Goal: Transaction & Acquisition: Purchase product/service

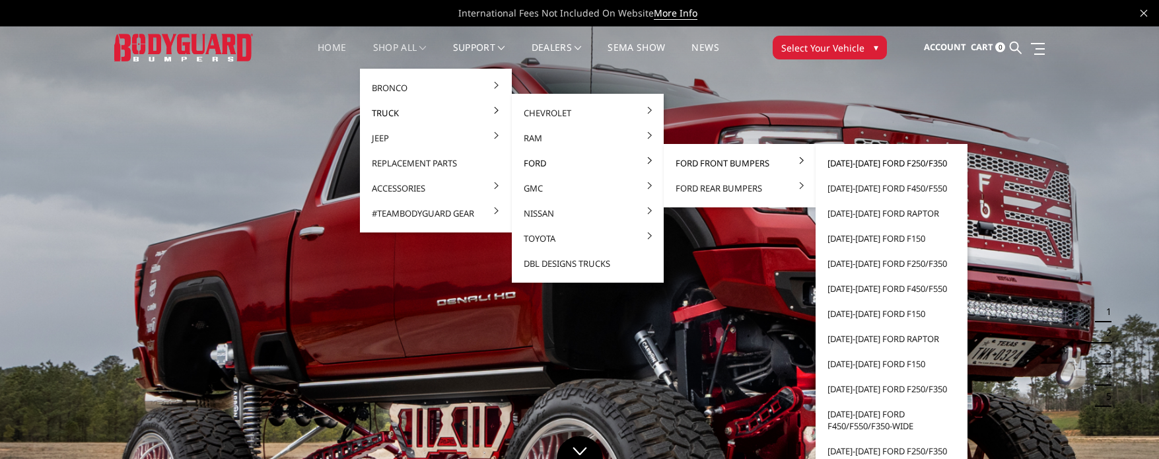
click at [860, 162] on link "[DATE]-[DATE] Ford F250/F350" at bounding box center [891, 163] width 141 height 25
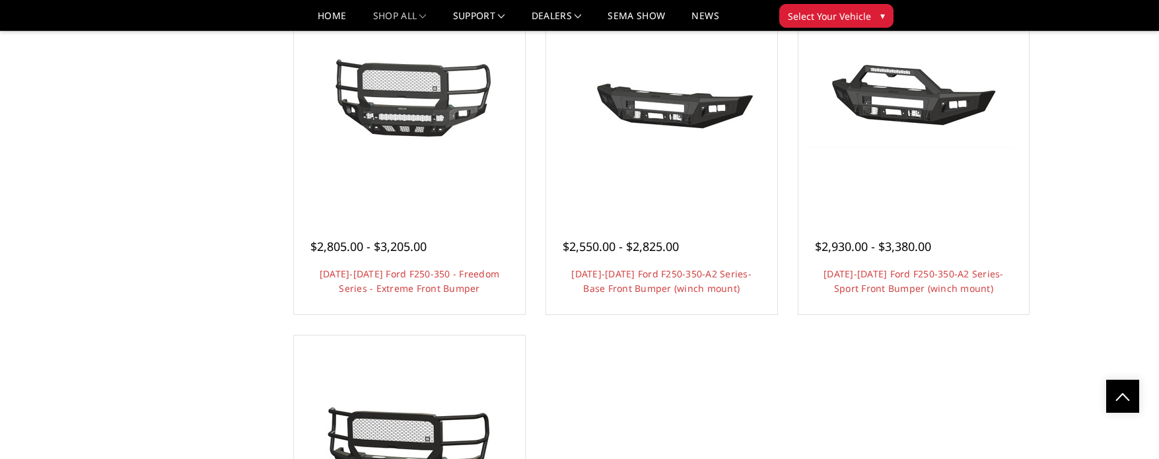
scroll to position [858, 0]
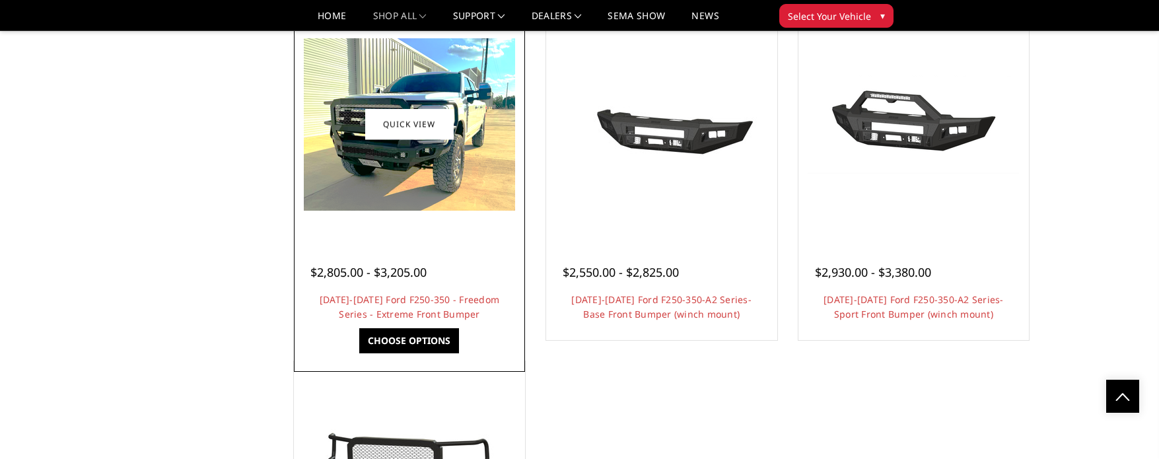
click at [423, 172] on img at bounding box center [409, 124] width 211 height 172
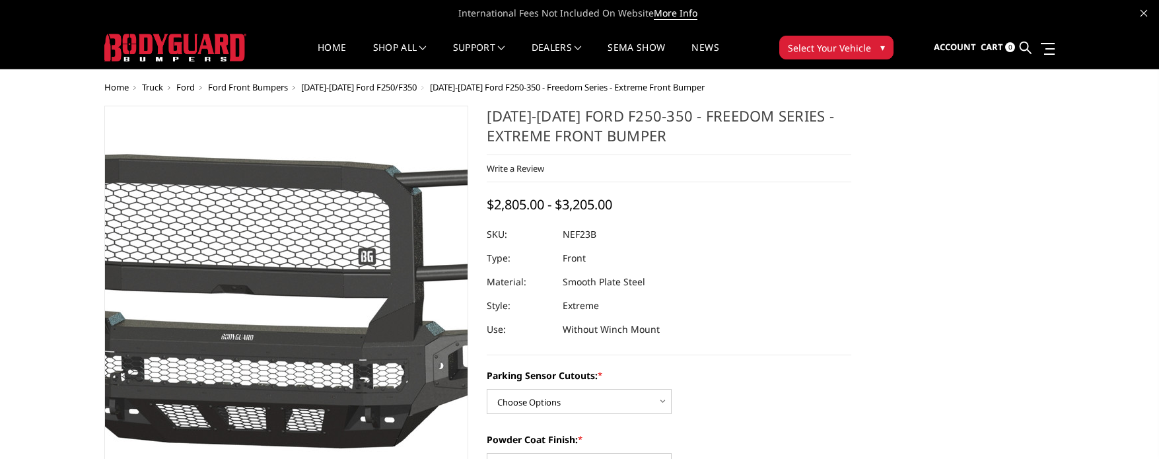
click at [302, 343] on img at bounding box center [265, 298] width 845 height 462
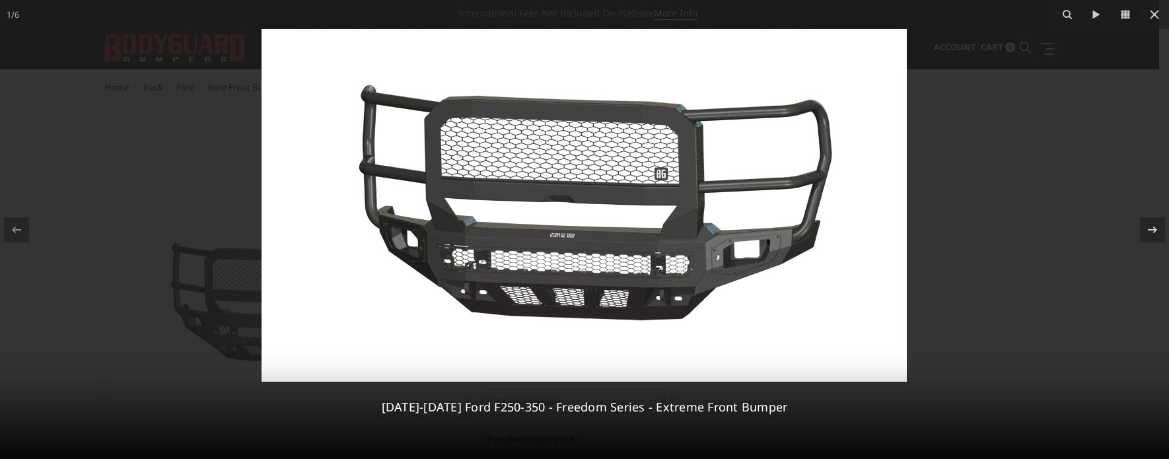
click at [554, 214] on img at bounding box center [583, 205] width 645 height 353
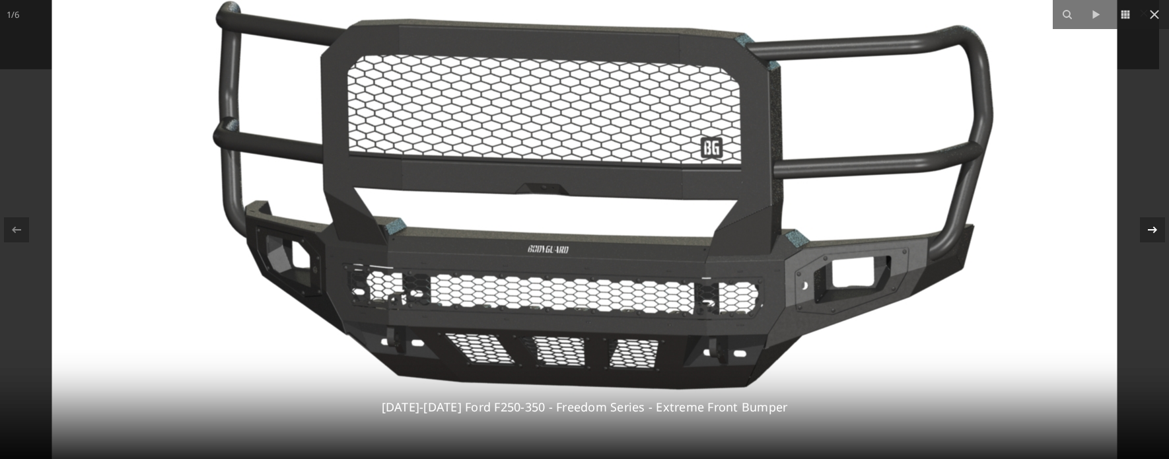
click at [1148, 228] on icon at bounding box center [1152, 230] width 16 height 16
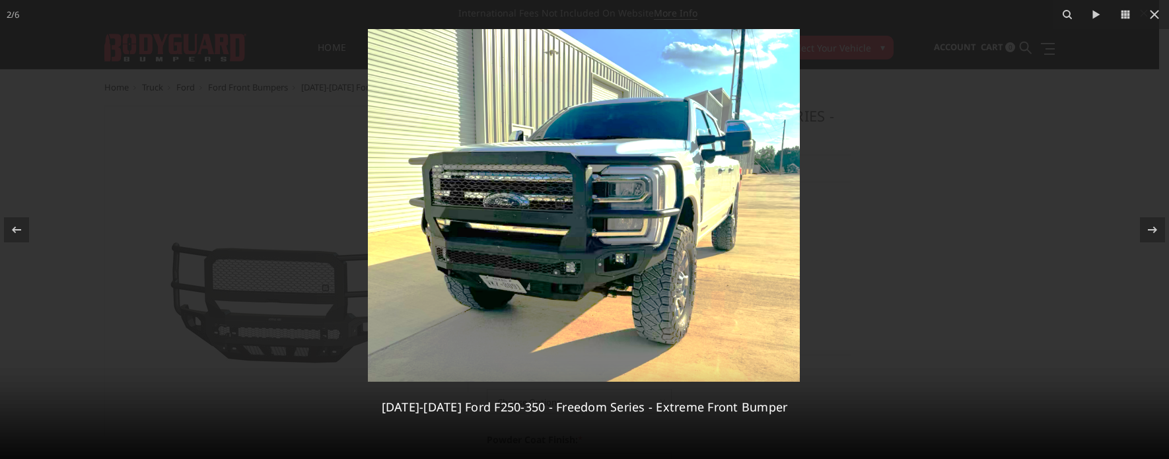
click at [511, 246] on img at bounding box center [584, 205] width 432 height 353
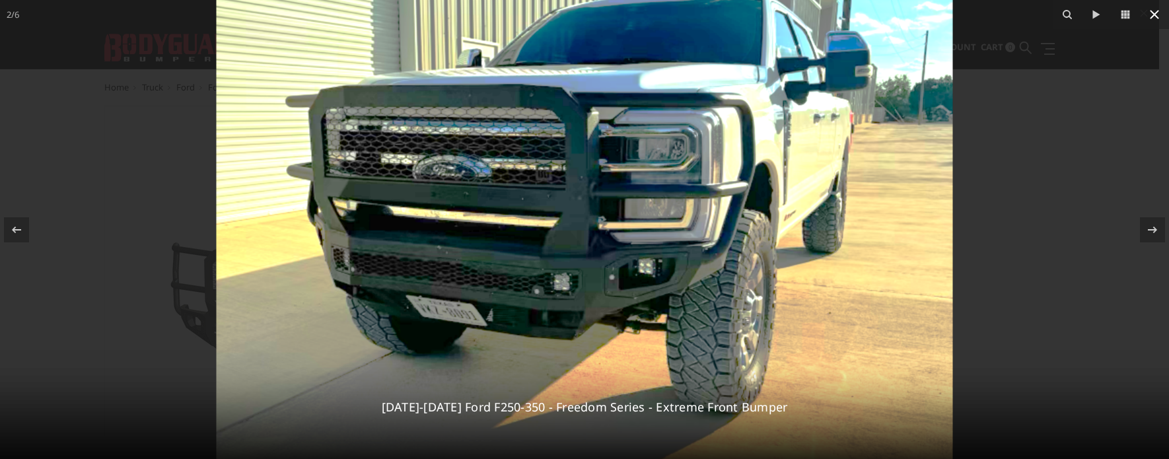
click at [1154, 13] on icon at bounding box center [1154, 15] width 16 height 16
